Goal: Register for event/course

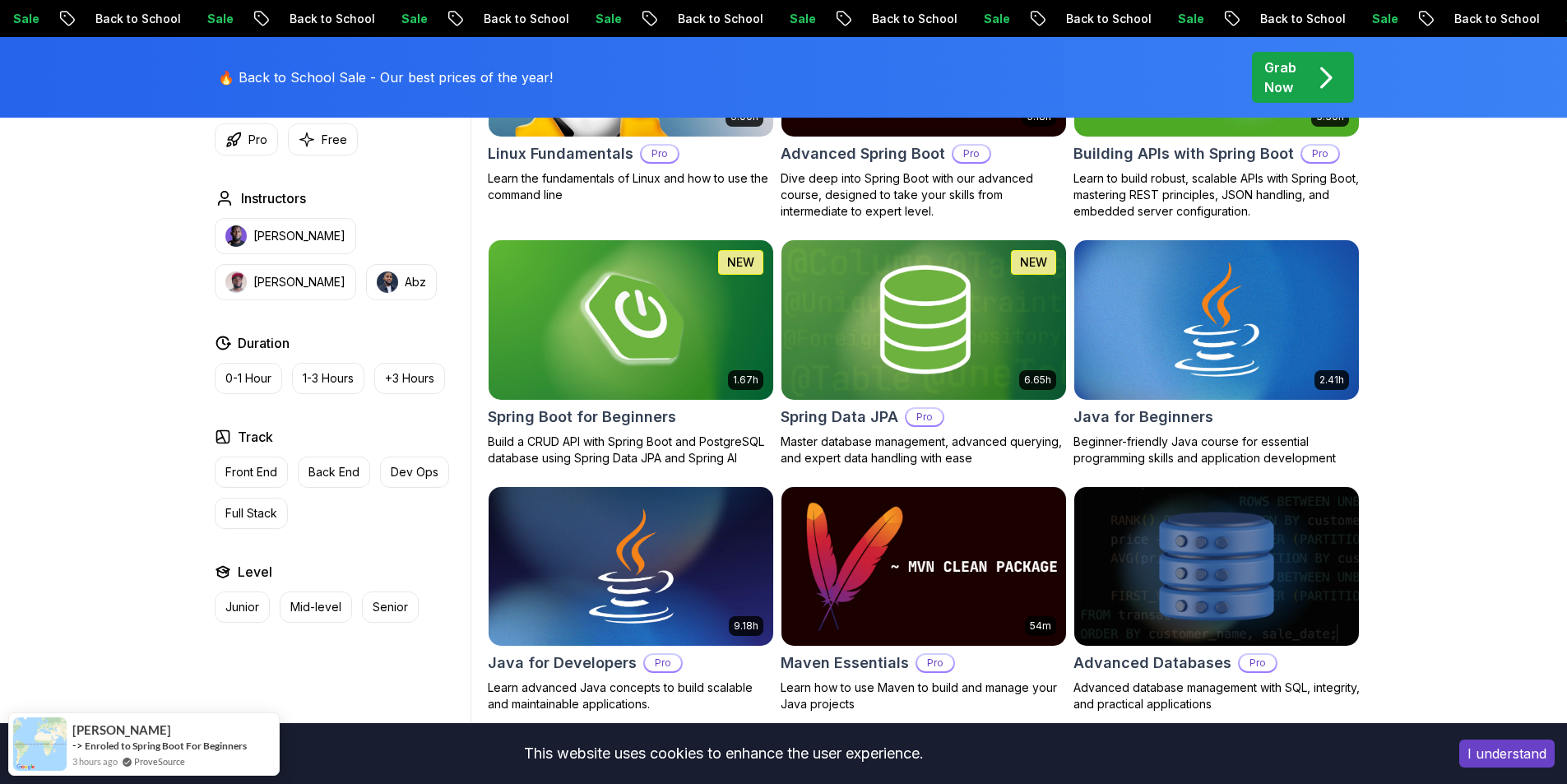
scroll to position [823, 0]
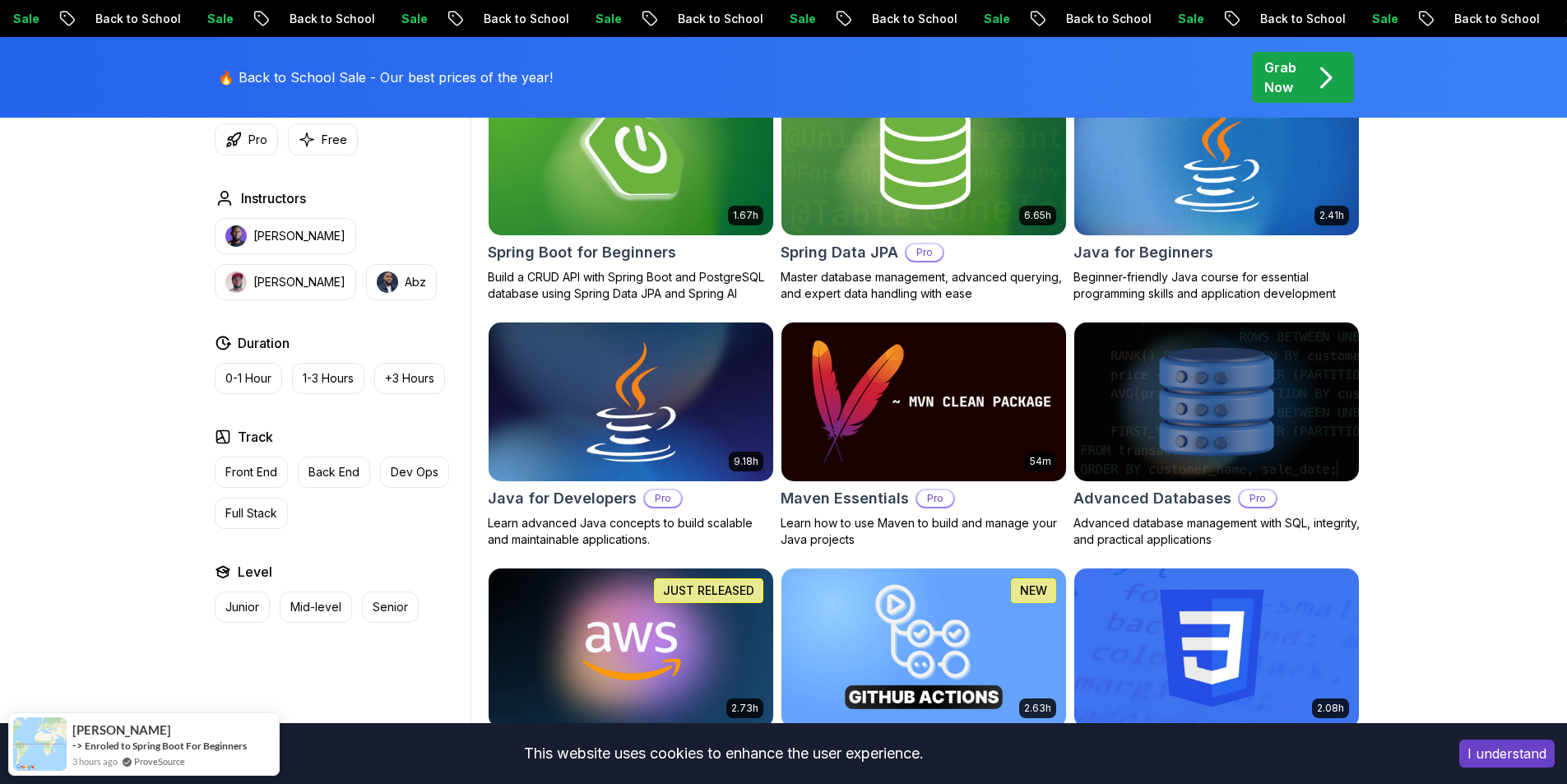
click at [696, 361] on img at bounding box center [630, 402] width 299 height 167
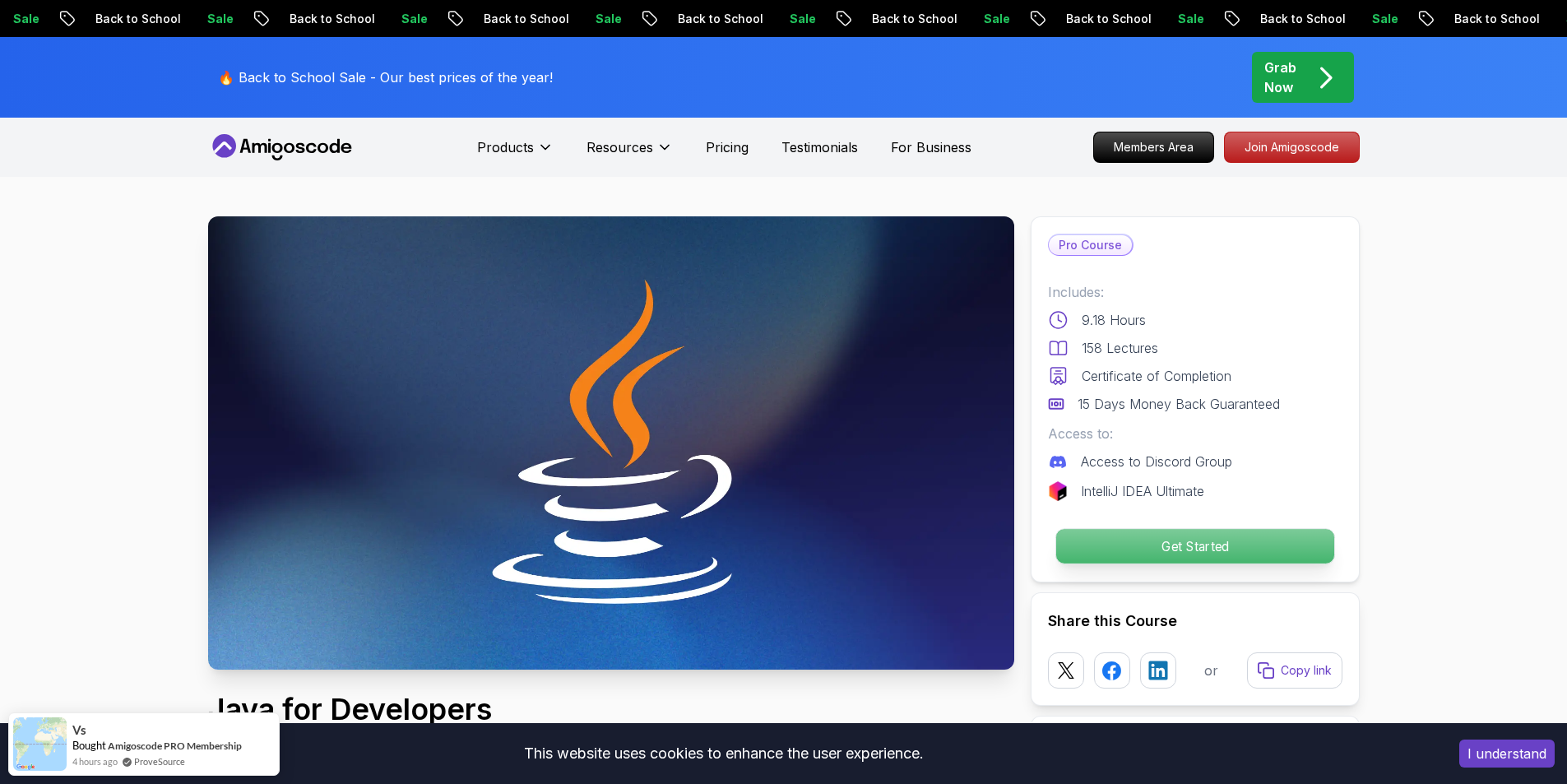
click at [1219, 558] on p "Get Started" at bounding box center [1195, 545] width 278 height 34
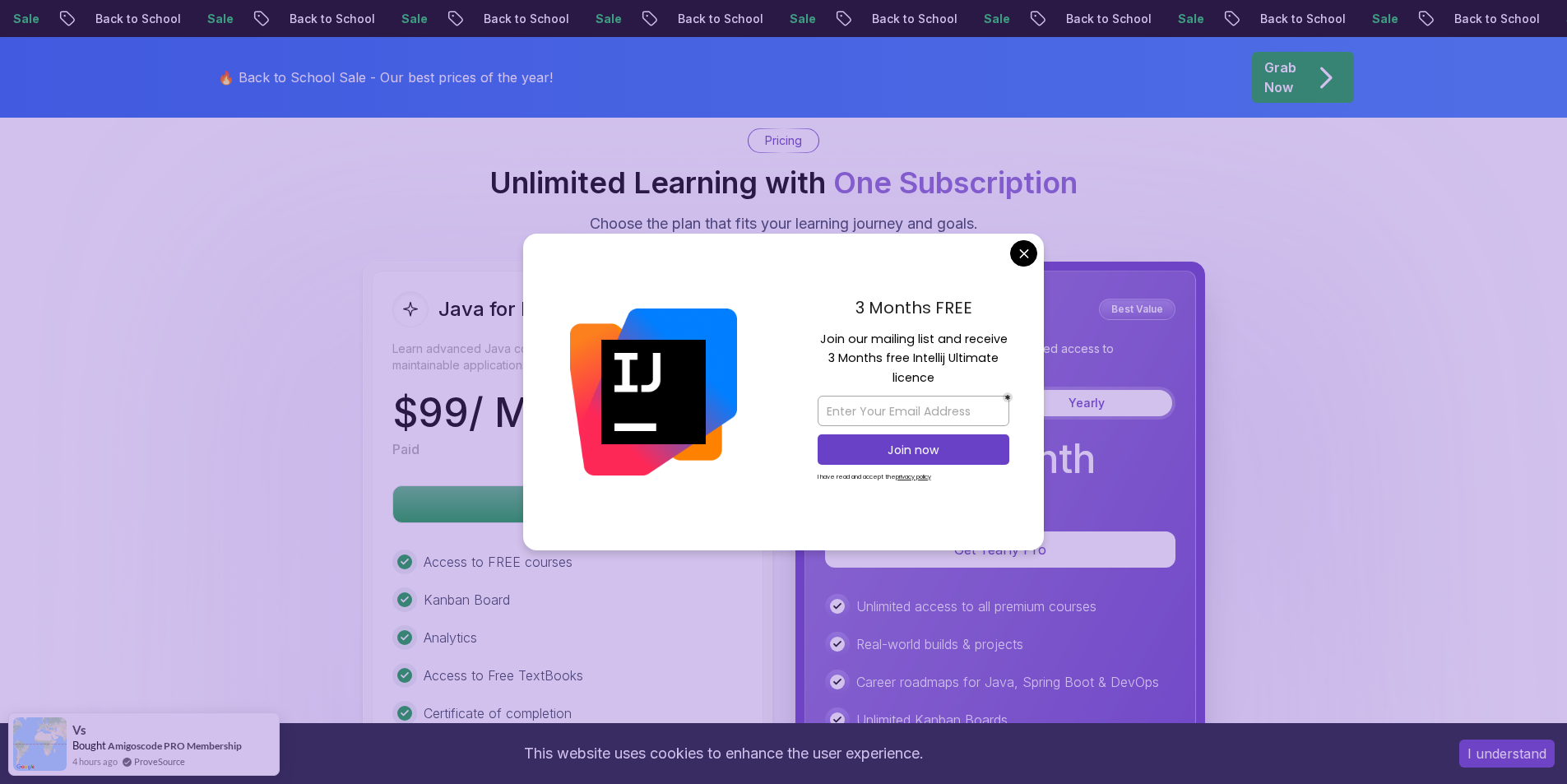
click at [1024, 254] on body "Sale Back to School Sale Back to School Sale Back to School Sale Back to School…" at bounding box center [784, 289] width 1567 height 8467
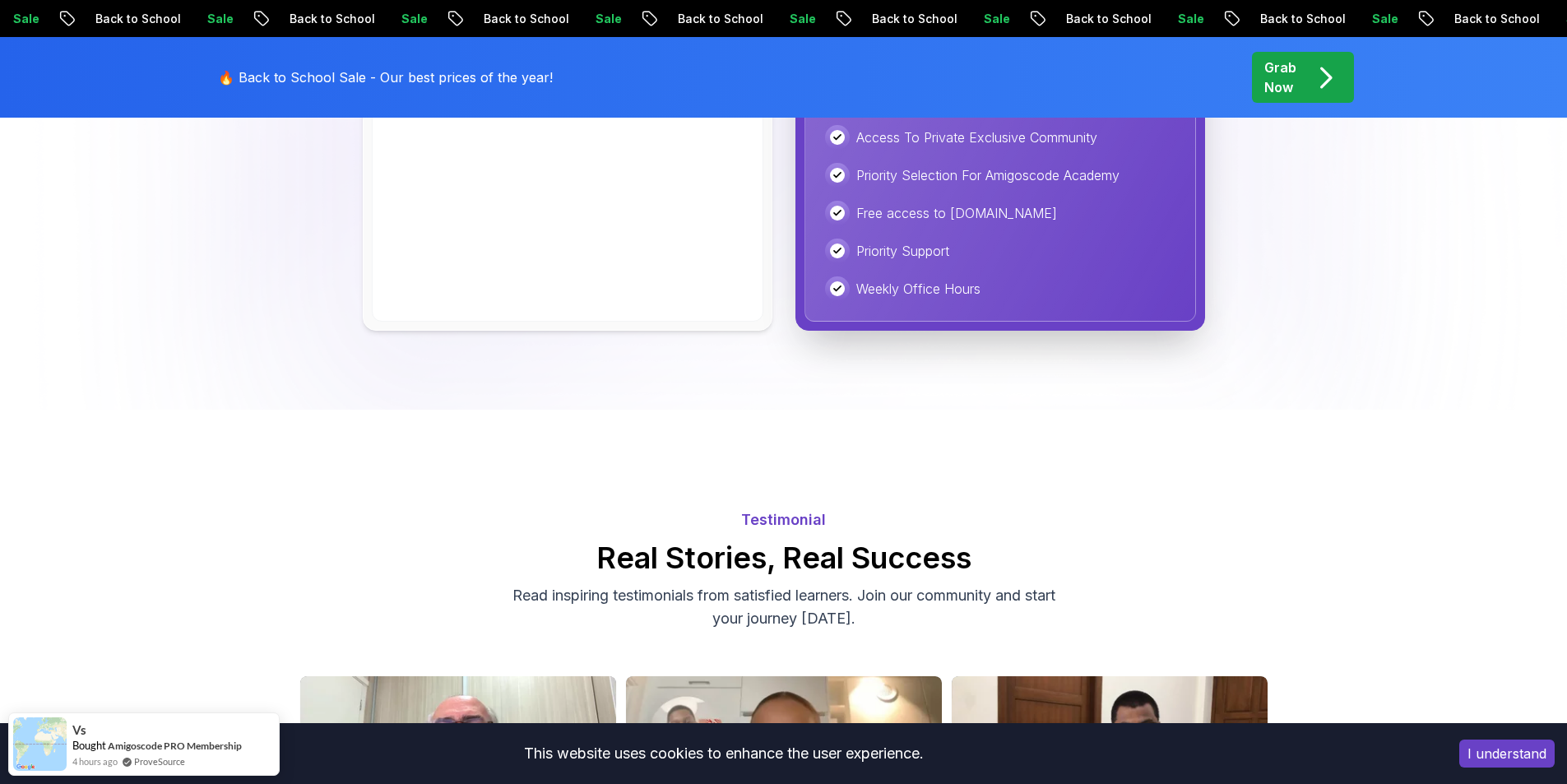
scroll to position [4767, 0]
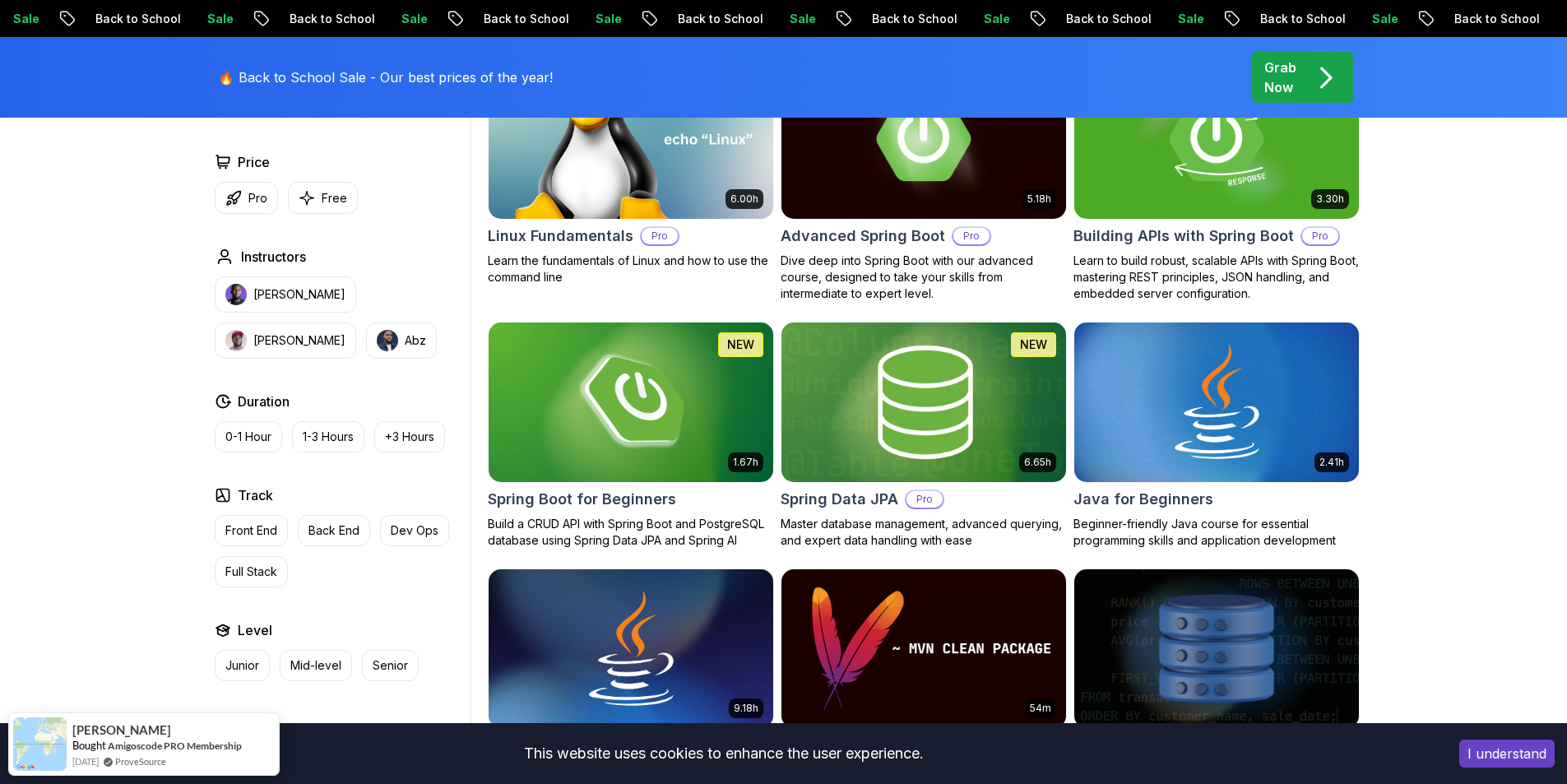
scroll to position [658, 0]
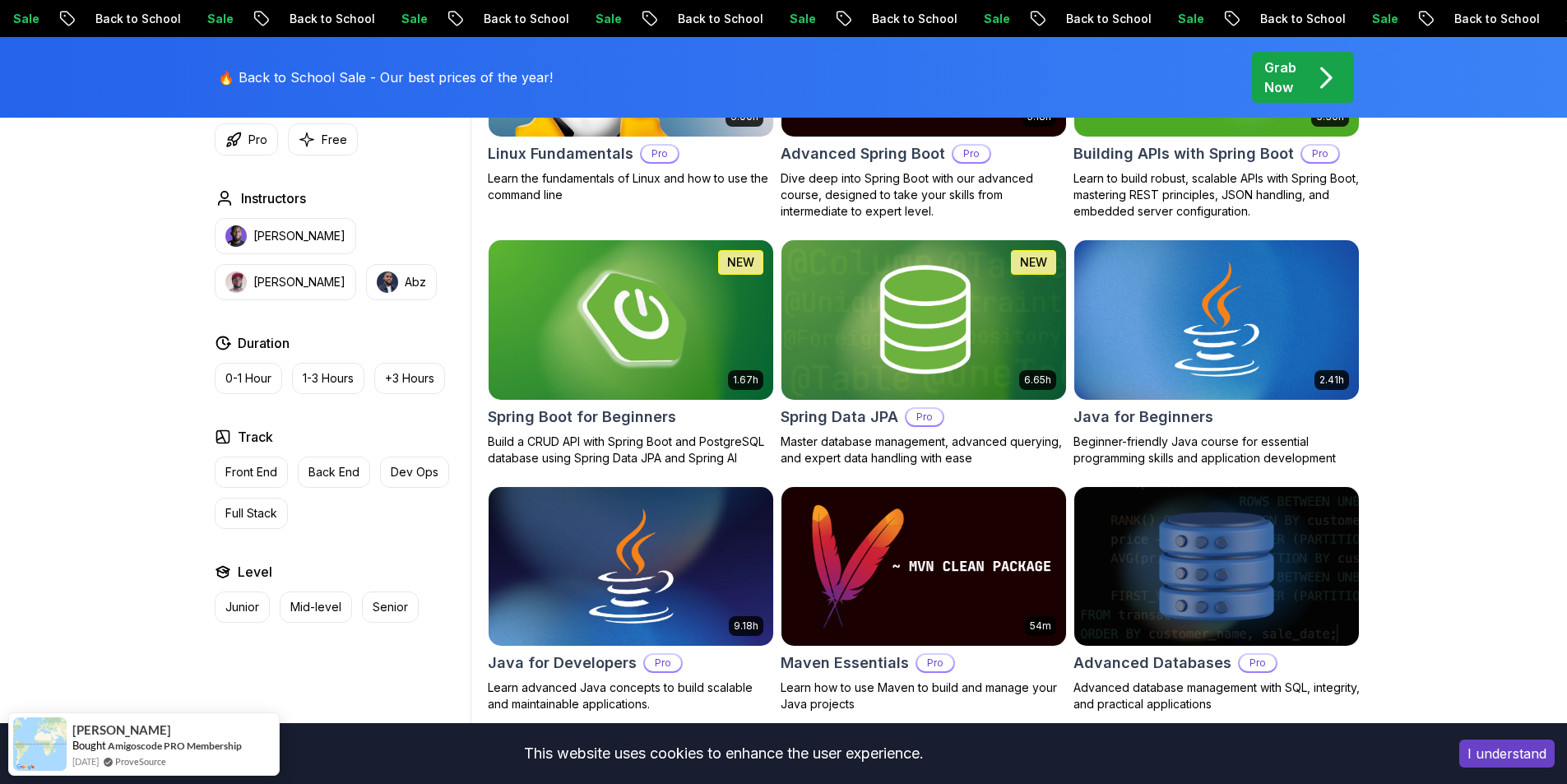
click at [651, 310] on img at bounding box center [630, 319] width 299 height 167
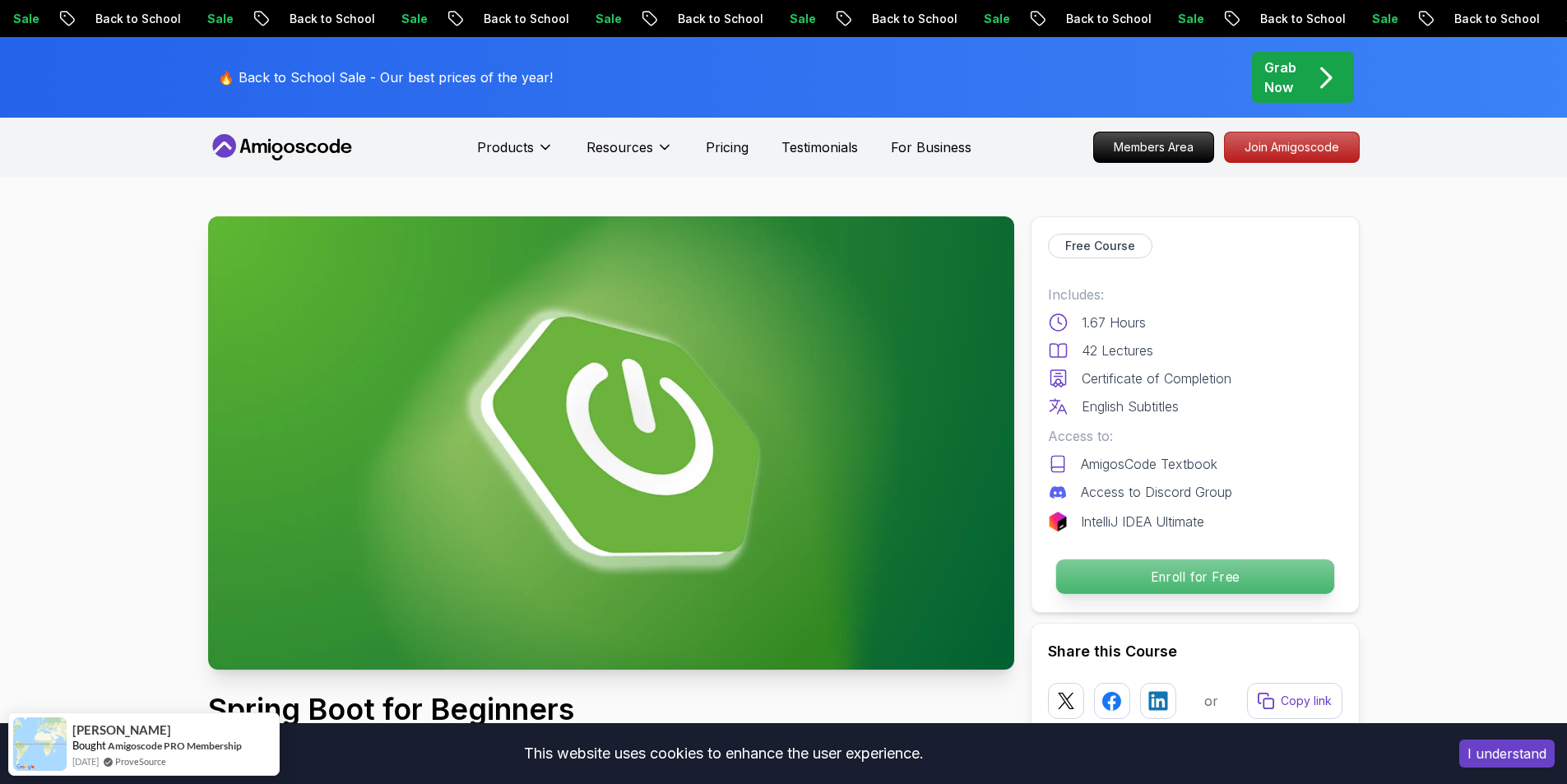
click at [1210, 584] on p "Enroll for Free" at bounding box center [1195, 576] width 278 height 34
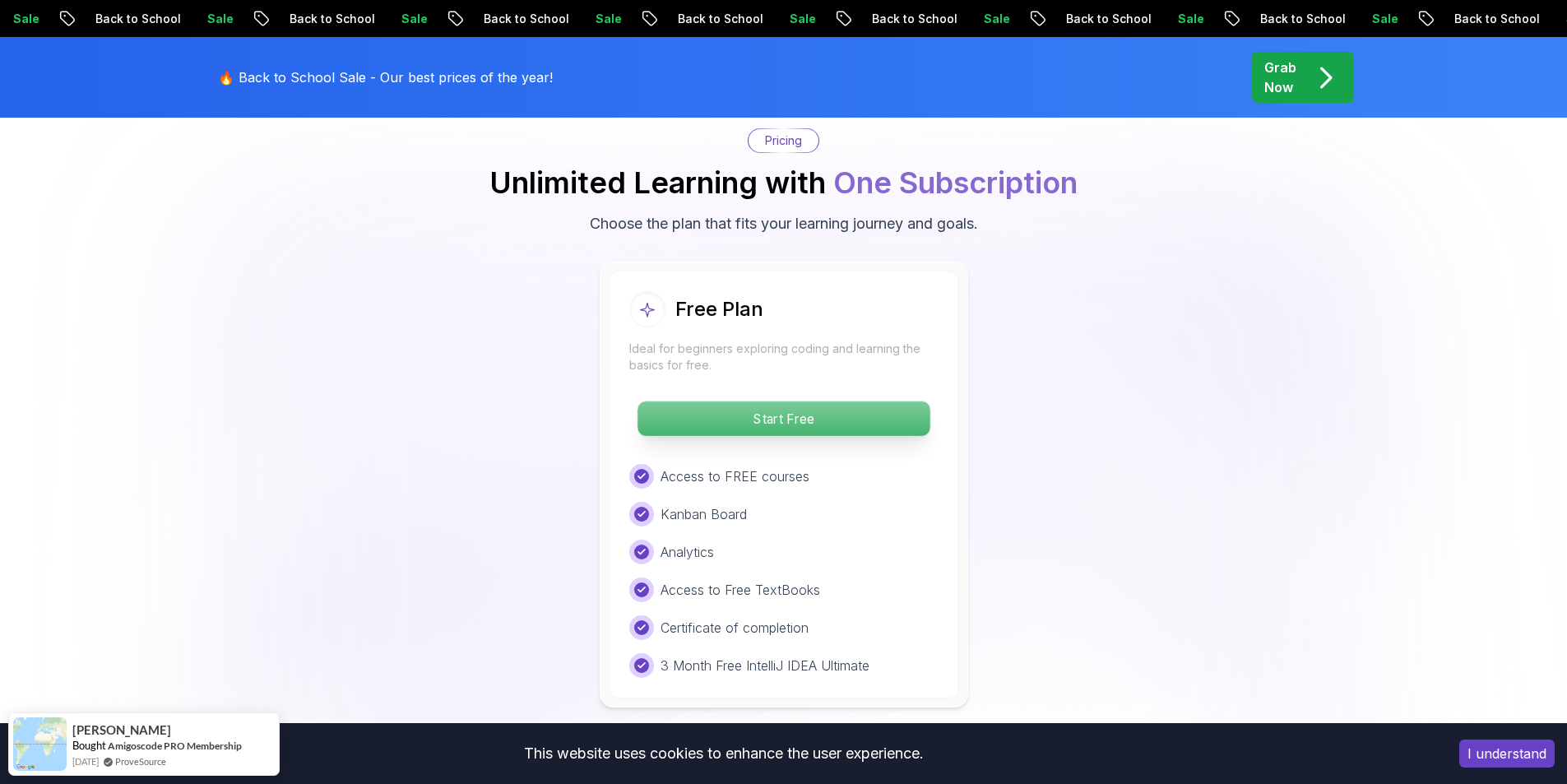
click at [881, 411] on p "Start Free" at bounding box center [783, 418] width 292 height 34
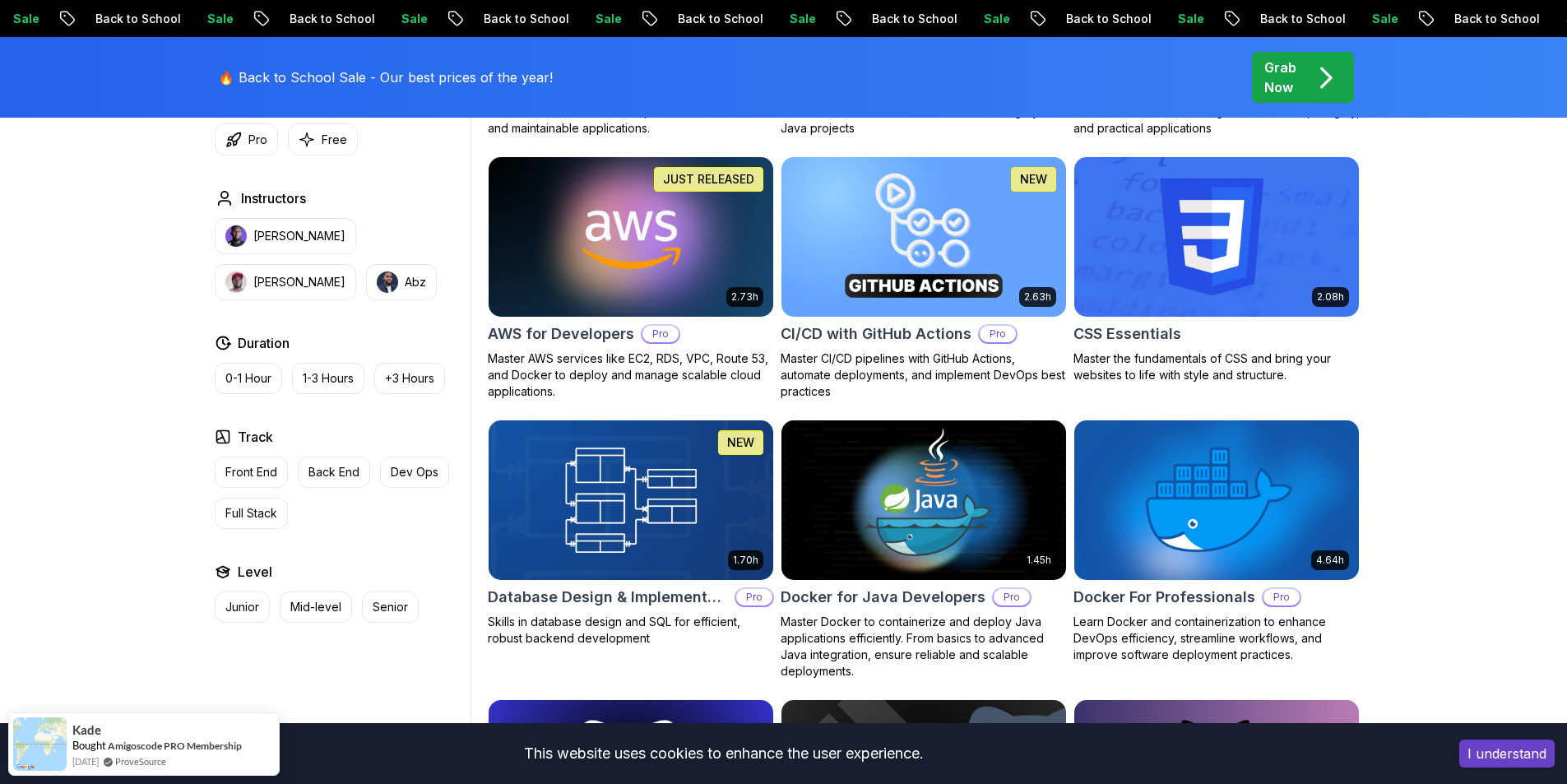
scroll to position [1563, 0]
